Goal: Find specific page/section

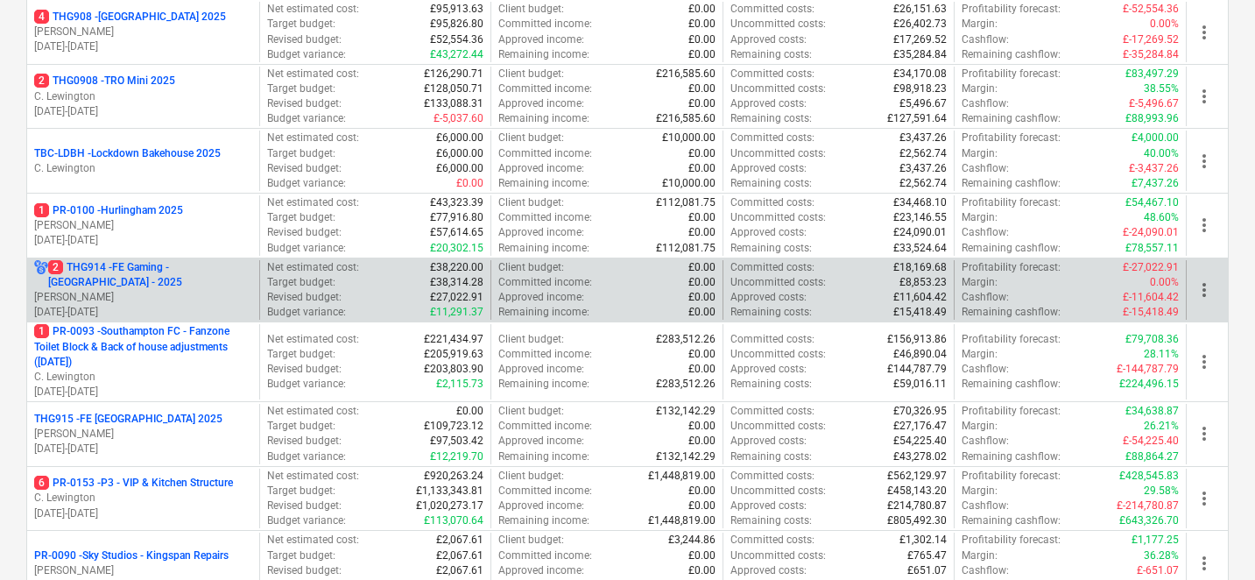
scroll to position [611, 0]
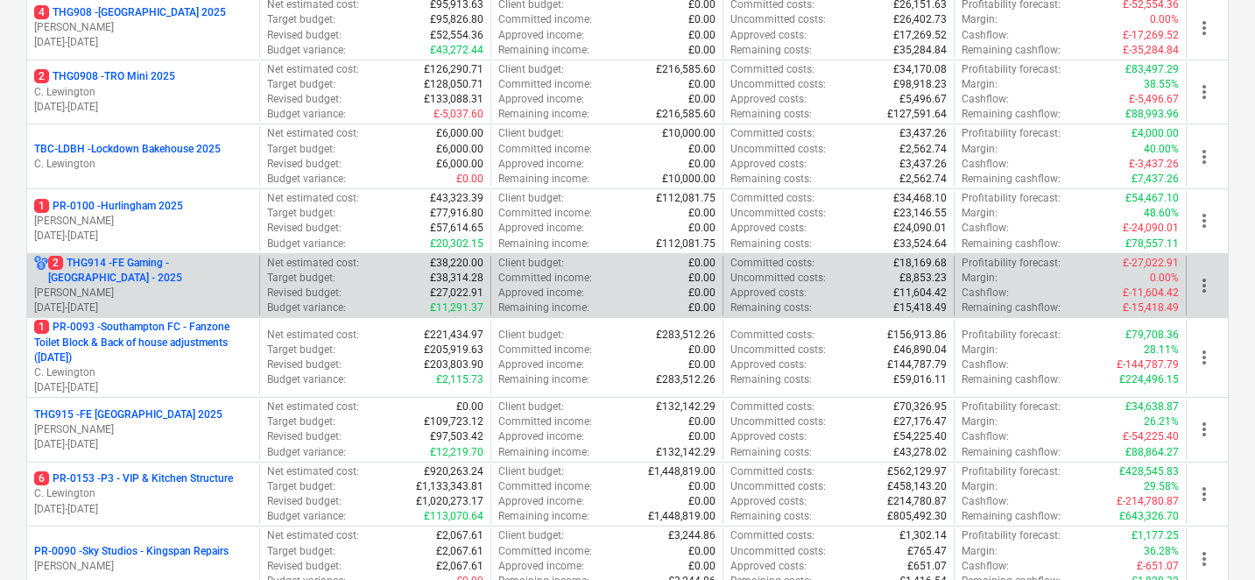
click at [203, 273] on p "2 THG914 - FE Gaming - [GEOGRAPHIC_DATA] - 2025" at bounding box center [150, 271] width 204 height 30
